Goal: Transaction & Acquisition: Purchase product/service

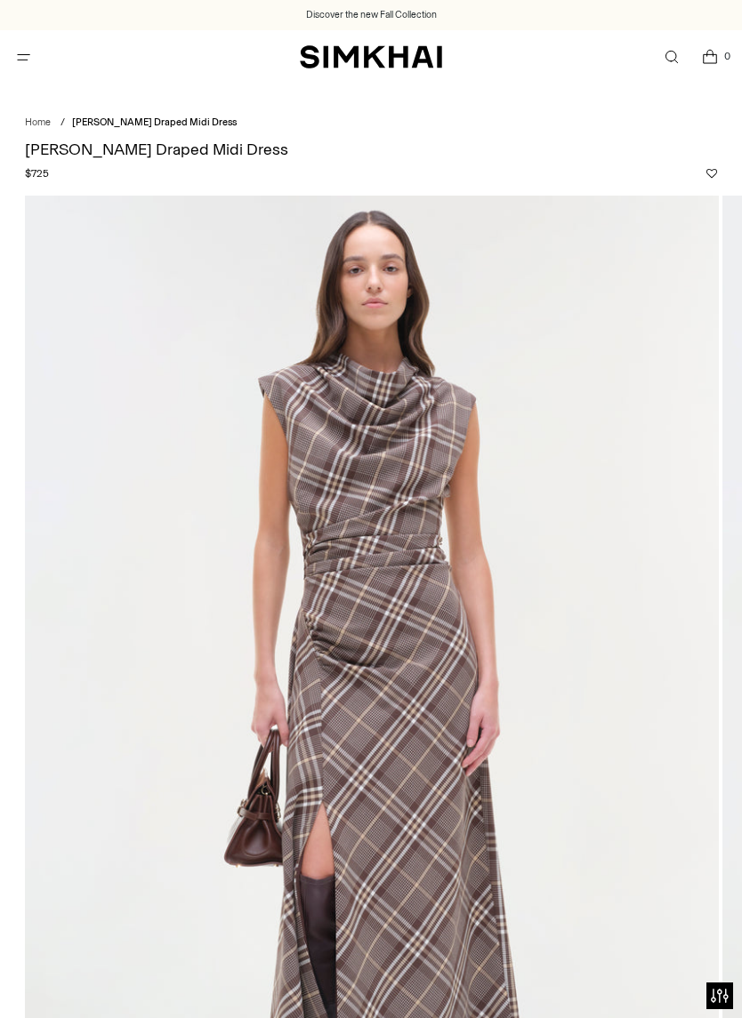
scroll to position [147, 0]
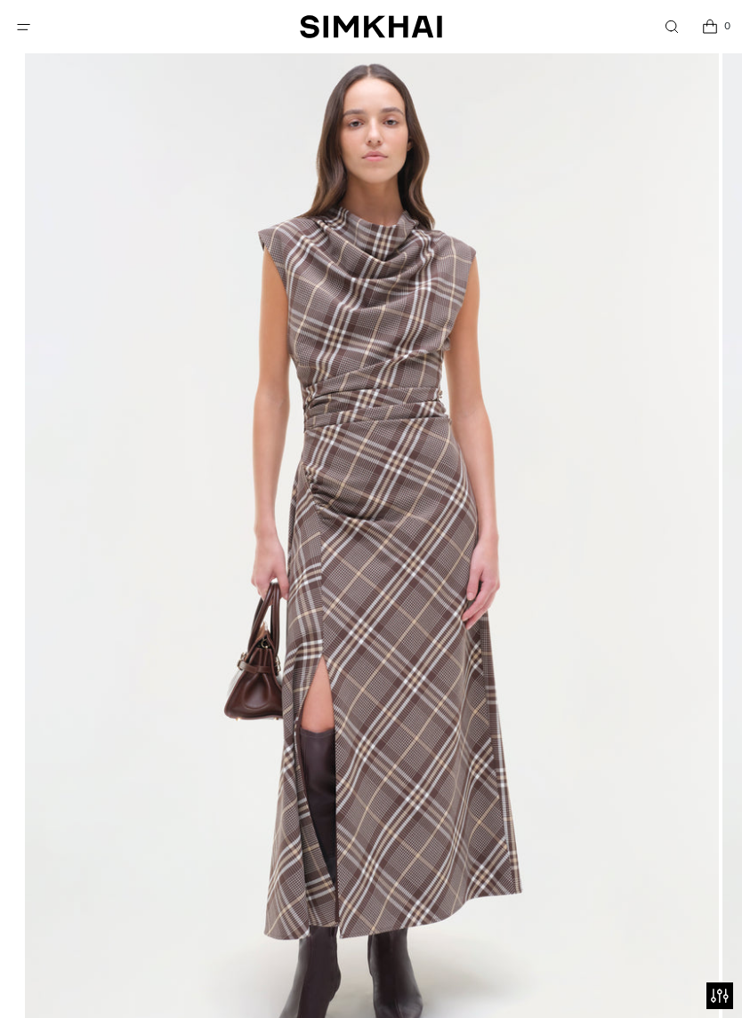
click at [23, 36] on span "Open menu modal" at bounding box center [23, 27] width 19 height 19
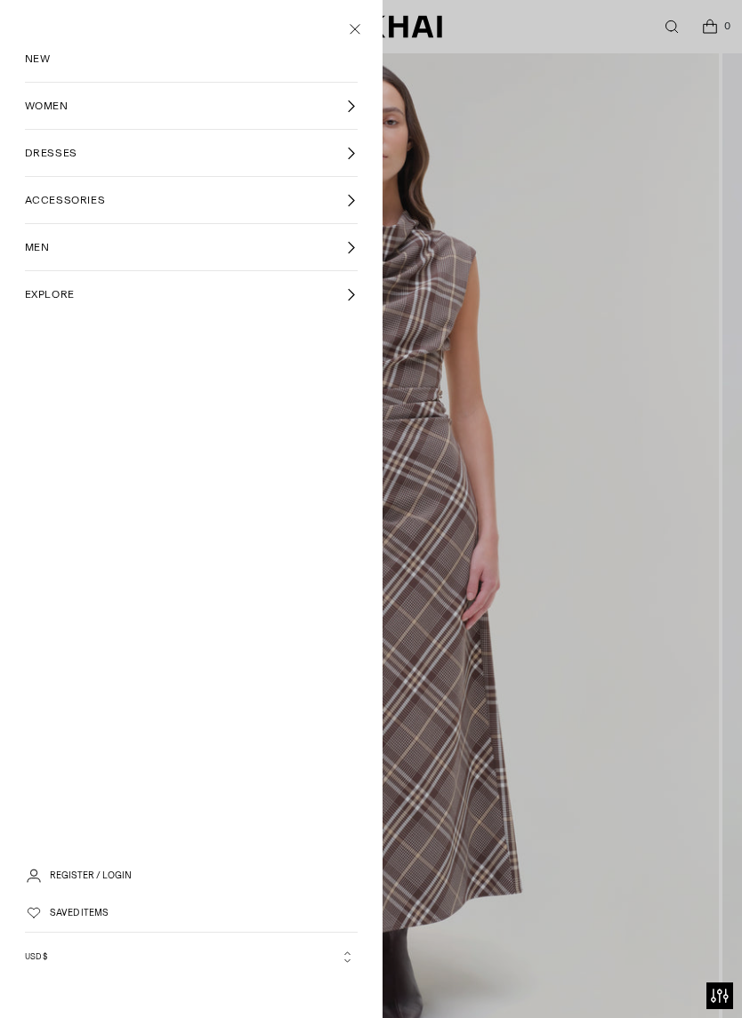
scroll to position [0, 0]
click at [60, 120] on link "WOMEN" at bounding box center [192, 106] width 334 height 46
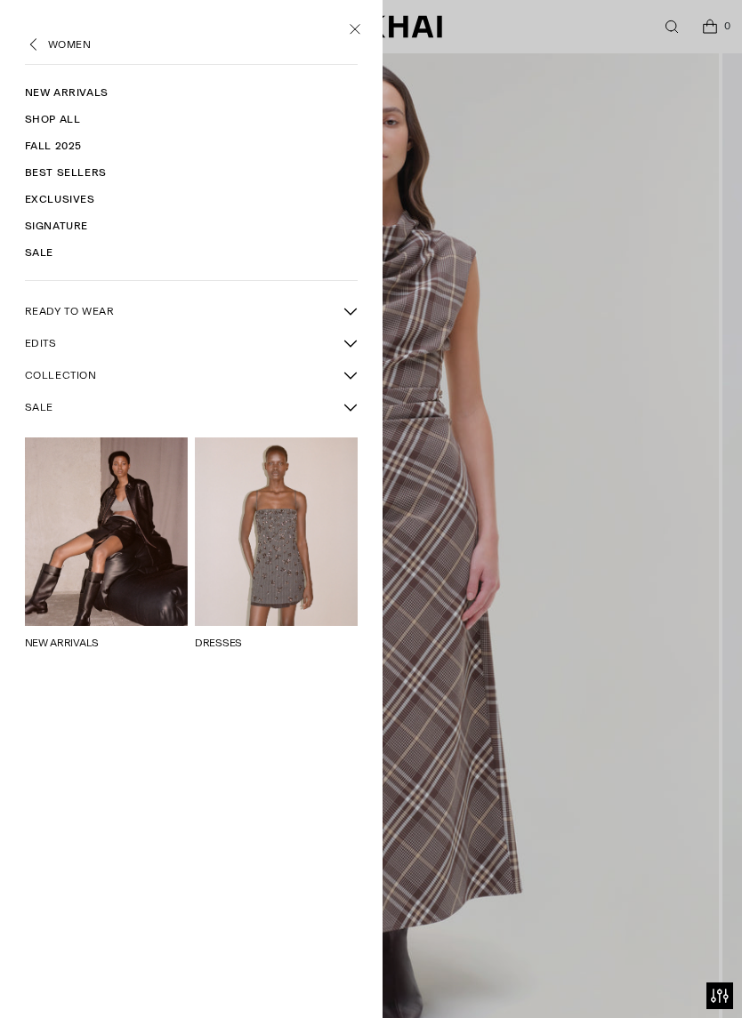
click at [52, 96] on link "New Arrivals" at bounding box center [192, 92] width 334 height 27
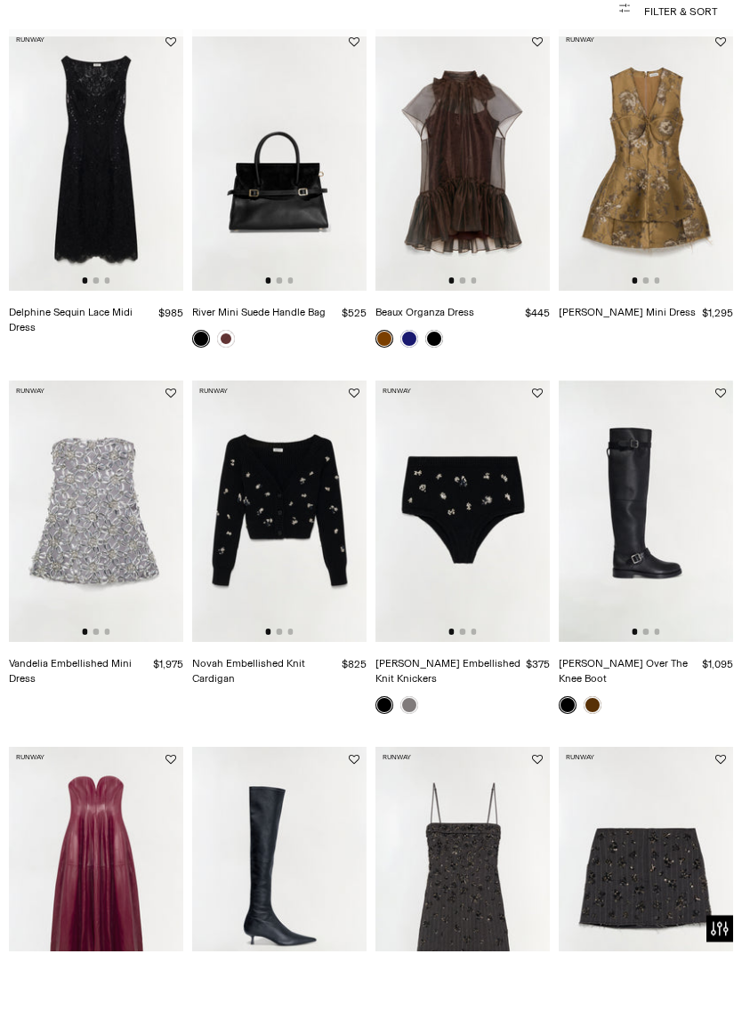
scroll to position [122, 0]
click at [91, 101] on img at bounding box center [96, 226] width 174 height 261
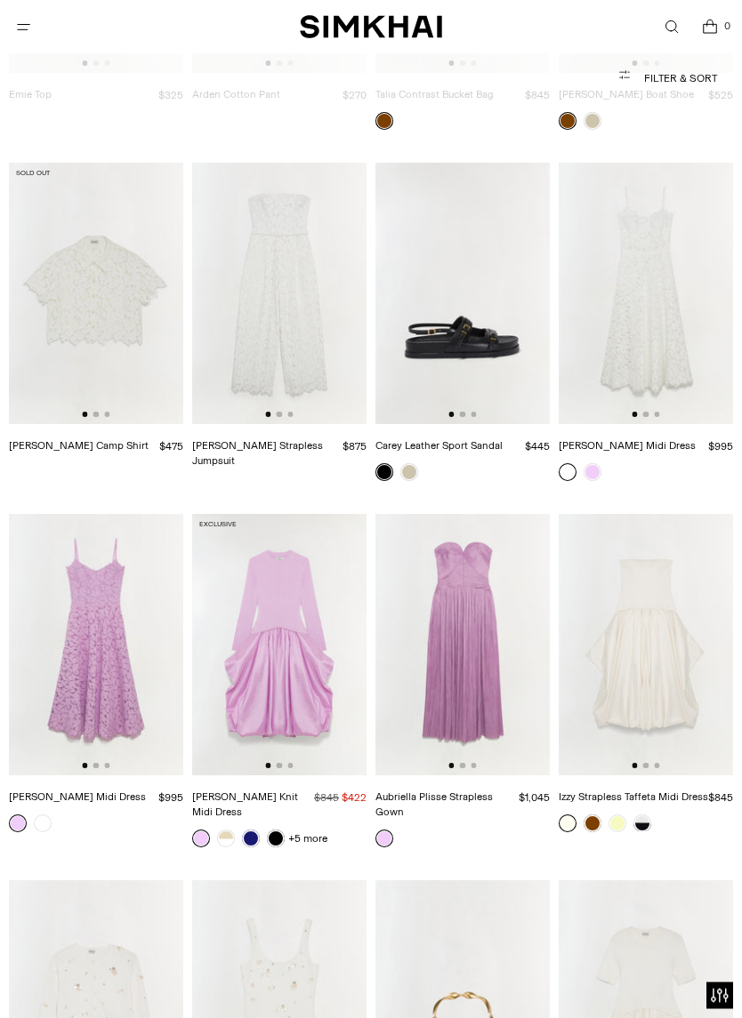
scroll to position [25179, 0]
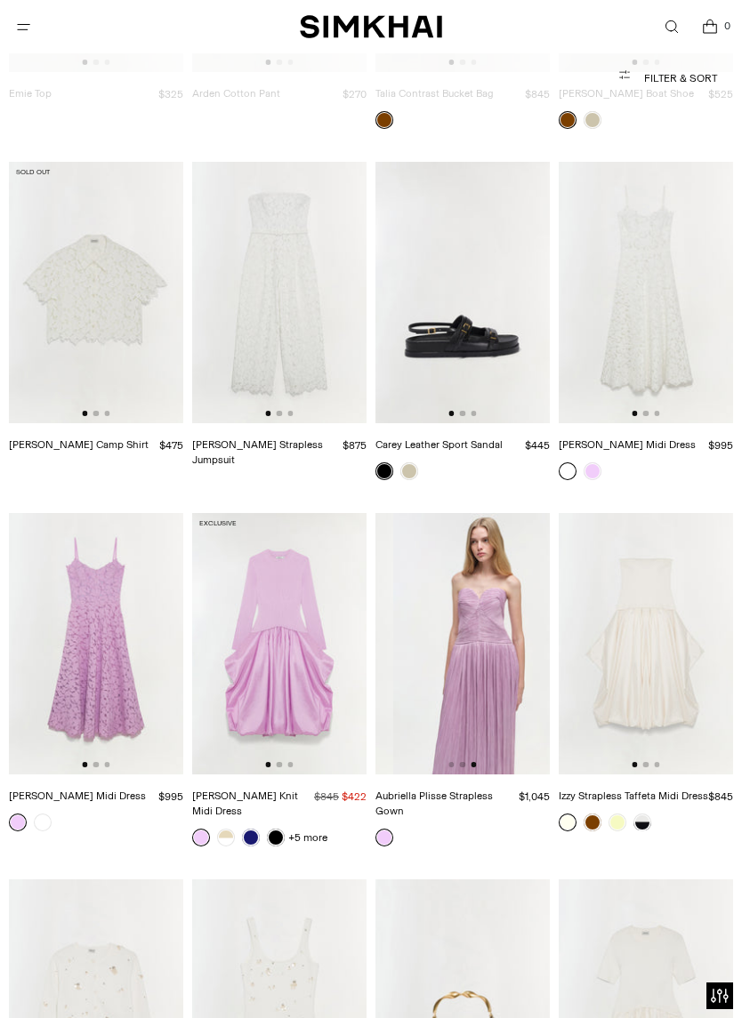
click at [463, 513] on img at bounding box center [480, 643] width 174 height 261
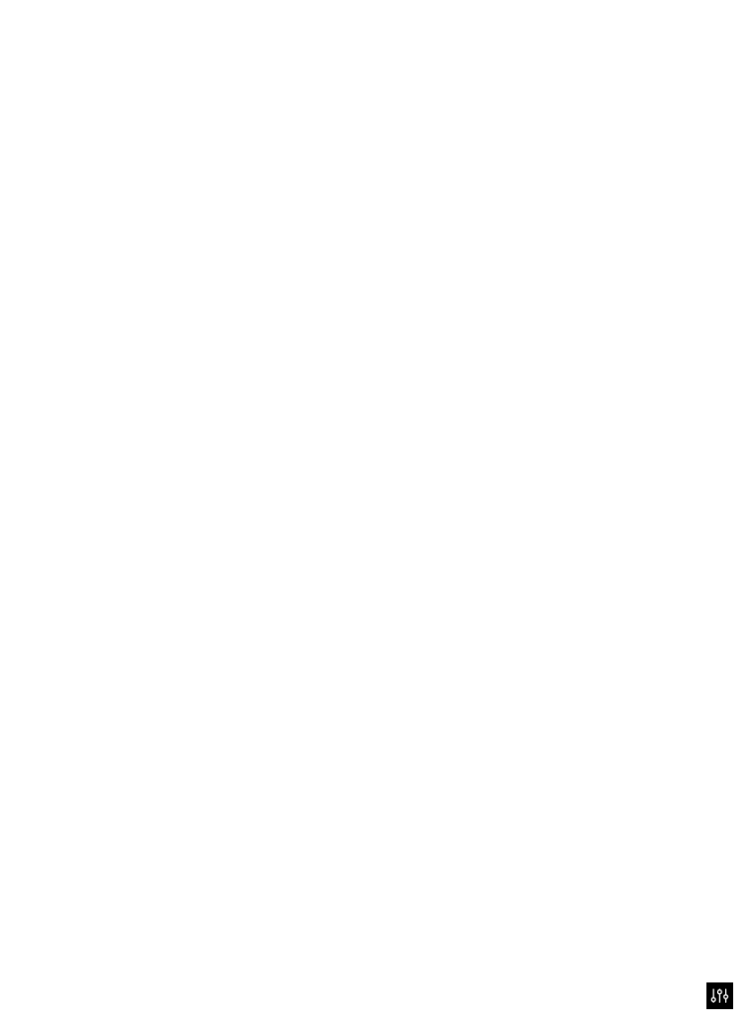
scroll to position [0, 349]
